Goal: Task Accomplishment & Management: Use online tool/utility

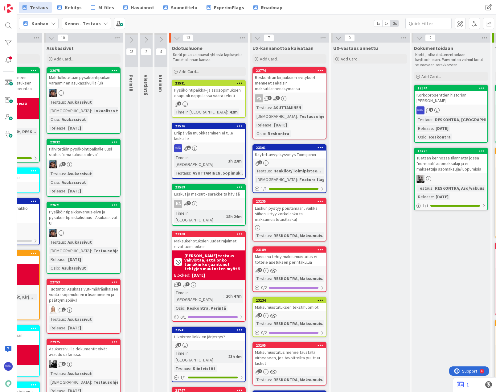
click at [194, 71] on span "Add Card..." at bounding box center [189, 72] width 20 height 6
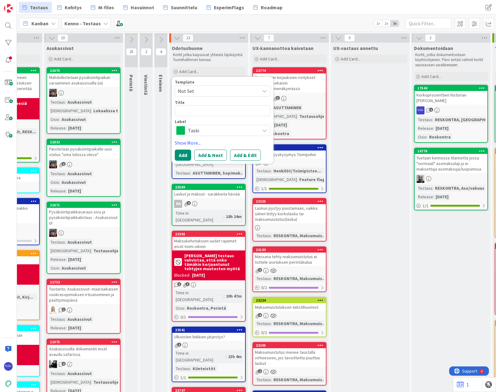
click at [202, 88] on span "Not Set" at bounding box center [216, 91] width 77 height 8
click at [209, 117] on span "Bugi" at bounding box center [227, 117] width 88 height 8
type textarea "x"
type textarea "Bugi"
click at [251, 156] on button "Add & Edit" at bounding box center [245, 154] width 31 height 11
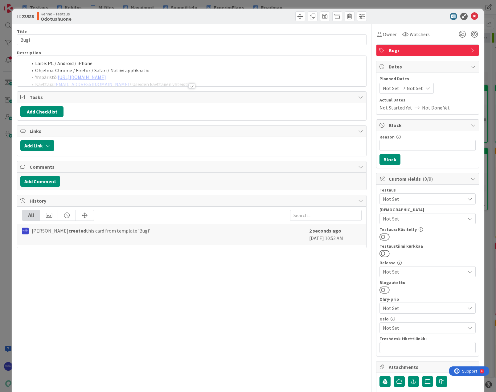
click at [188, 86] on div at bounding box center [191, 86] width 7 height 5
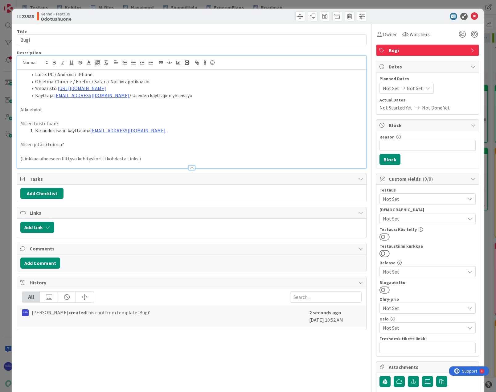
click at [422, 51] on span "Bugi" at bounding box center [428, 50] width 79 height 7
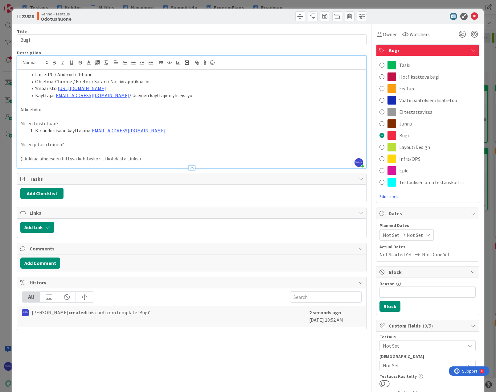
click at [426, 145] on div "Layout/Design" at bounding box center [427, 147] width 102 height 12
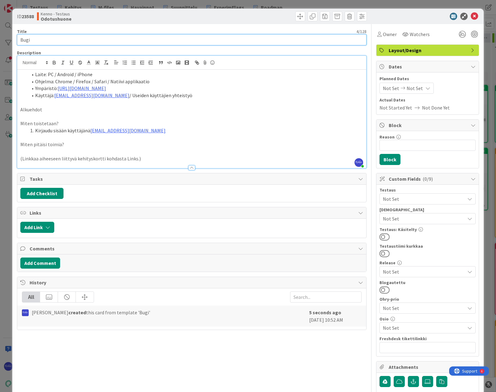
drag, startPoint x: 46, startPoint y: 37, endPoint x: 16, endPoint y: 39, distance: 30.3
click at [16, 39] on div "ID 23588 Kenno - Testaus Odotushuone Title 4 / 128 Bugi Description [PERSON_NAM…" at bounding box center [247, 244] width 471 height 470
type input "Asumisoikeusmaksujen leiska hajoaa"
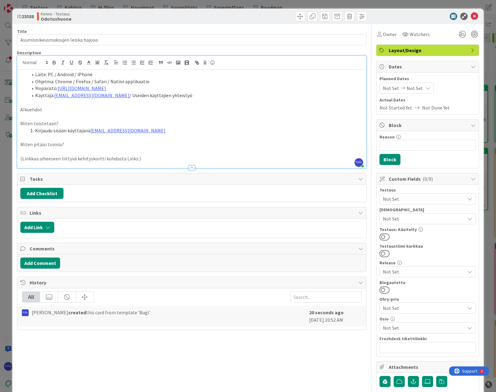
click at [164, 133] on li "Kirjaudu sisään käyttäjänä [EMAIL_ADDRESS][DOMAIN_NAME]" at bounding box center [195, 130] width 335 height 7
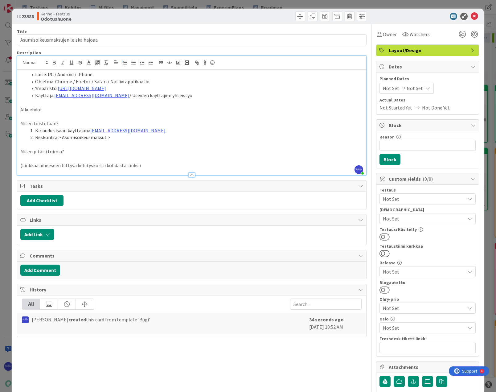
click at [327, 183] on span "Tasks" at bounding box center [192, 185] width 325 height 7
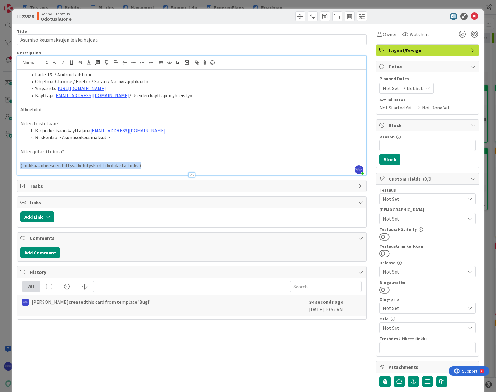
drag, startPoint x: 146, startPoint y: 166, endPoint x: 18, endPoint y: 168, distance: 128.2
click at [18, 168] on div "Laite: PC / Android / iPhone Ohjelma: Chrome / Firefox / Safari / Natiivi appli…" at bounding box center [191, 122] width 349 height 105
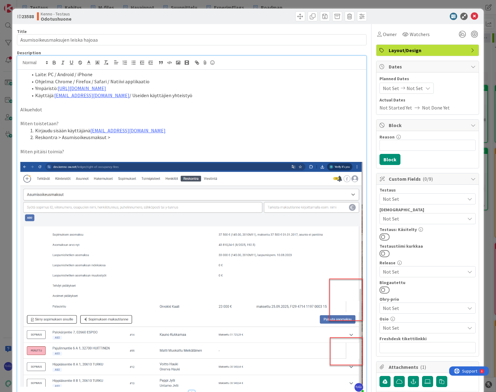
click at [133, 137] on li "Reskontra > Asumisoikeusmaksut >" at bounding box center [195, 137] width 335 height 7
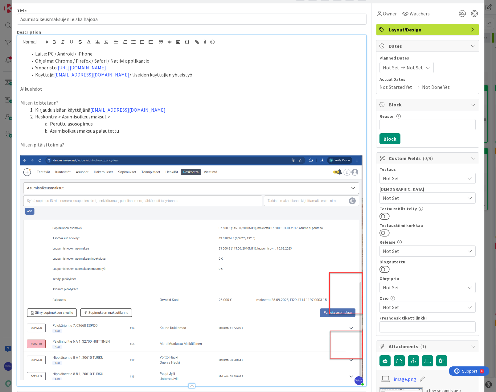
scroll to position [31, 0]
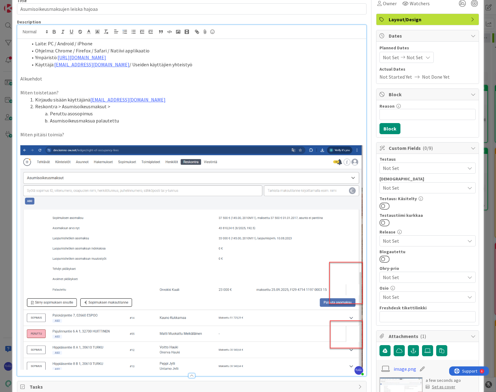
click at [402, 168] on span "Not Set" at bounding box center [424, 167] width 82 height 7
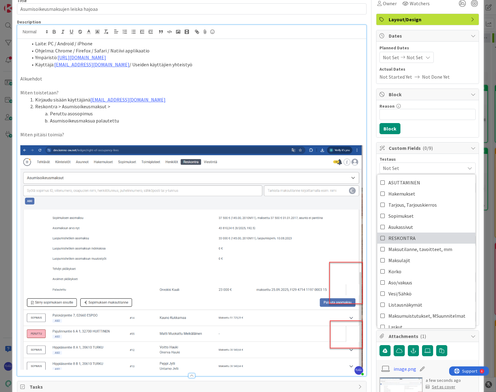
click at [415, 236] on link "RESKONTRA" at bounding box center [426, 237] width 98 height 11
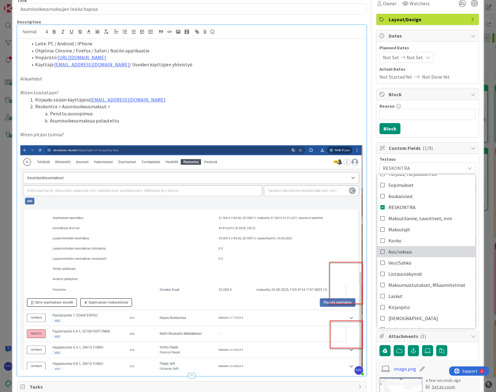
click at [415, 253] on link "Aso/vakuus" at bounding box center [426, 251] width 98 height 11
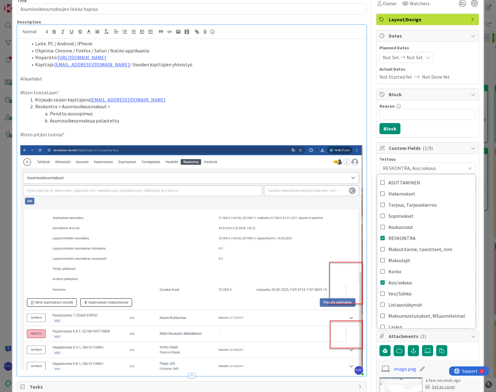
drag, startPoint x: 309, startPoint y: 105, endPoint x: 346, endPoint y: 51, distance: 65.2
click at [310, 99] on ol "Kirjaudu sisään käyttäjänä [EMAIL_ADDRESS][DOMAIN_NAME] Reskontra > Asumisoikeu…" at bounding box center [191, 110] width 343 height 28
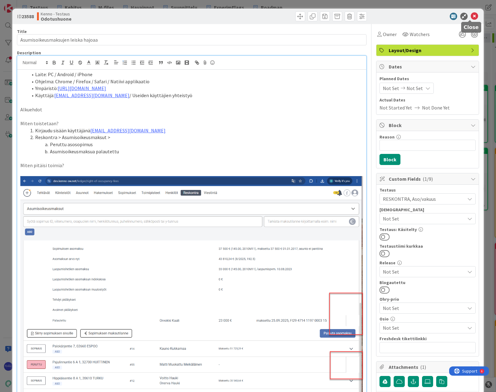
click at [471, 17] on icon at bounding box center [474, 16] width 7 height 7
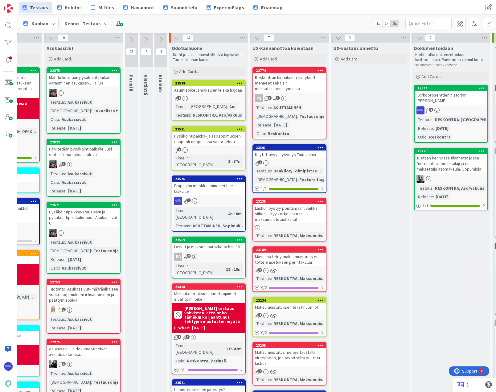
click at [207, 98] on div "1" at bounding box center [208, 98] width 73 height 5
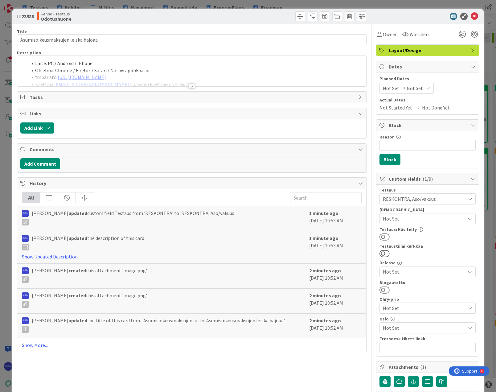
click at [189, 86] on div at bounding box center [191, 86] width 7 height 5
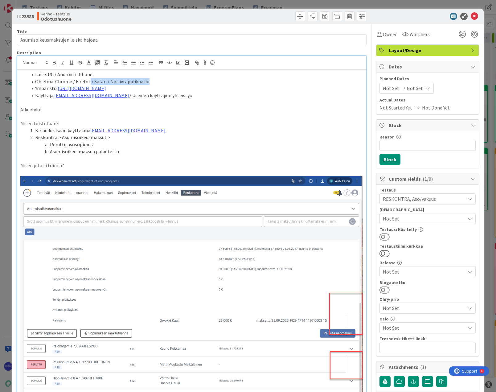
drag, startPoint x: 89, startPoint y: 81, endPoint x: 223, endPoint y: 81, distance: 134.1
click at [223, 81] on li "Ohjelma: Chrome / Firefox / Safari / Natiivi applikaatio" at bounding box center [195, 81] width 335 height 7
click at [56, 80] on li "Ohjelma: Chrome / Firefox" at bounding box center [195, 81] width 335 height 7
drag, startPoint x: 54, startPoint y: 71, endPoint x: 125, endPoint y: 73, distance: 70.9
click at [125, 73] on li "Laite: PC / Android / iPhone" at bounding box center [195, 74] width 335 height 7
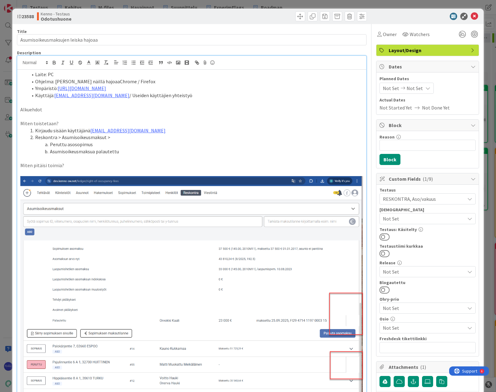
click at [96, 83] on li "Ohjelma: [PERSON_NAME] näillä hajoaaChrome / Firefox" at bounding box center [195, 81] width 335 height 7
click at [97, 81] on li "Ohjelma: [PERSON_NAME] näillä hajoaaChrome / Firefox" at bounding box center [195, 81] width 335 height 7
click at [185, 94] on li "Käyttäjä: [EMAIL_ADDRESS][DOMAIN_NAME] / Useiden käyttäjien yhteistyö" at bounding box center [195, 95] width 335 height 7
click at [471, 18] on icon at bounding box center [474, 16] width 7 height 7
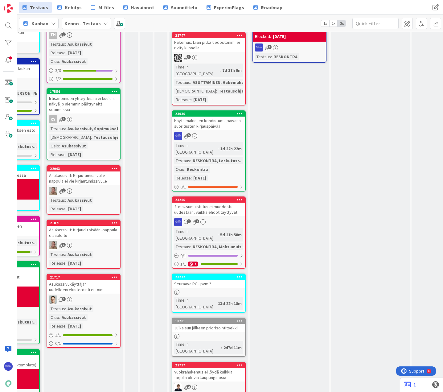
scroll to position [586, 151]
